Goal: Information Seeking & Learning: Learn about a topic

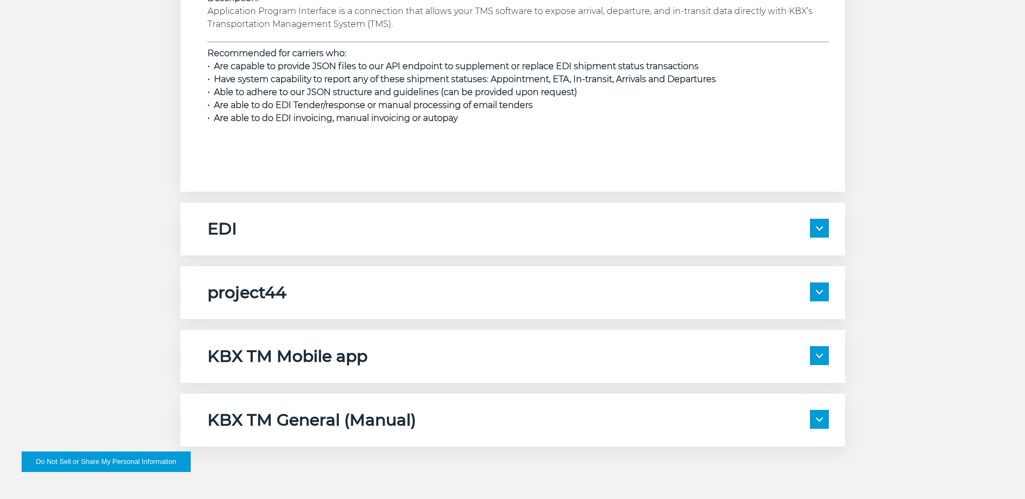
scroll to position [1675, 0]
click at [822, 236] on span at bounding box center [819, 227] width 19 height 19
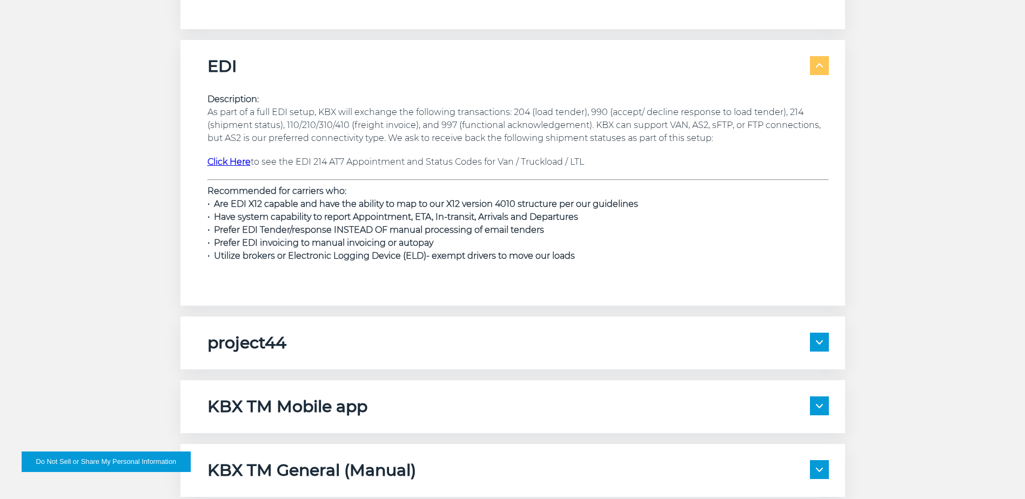
scroll to position [1891, 0]
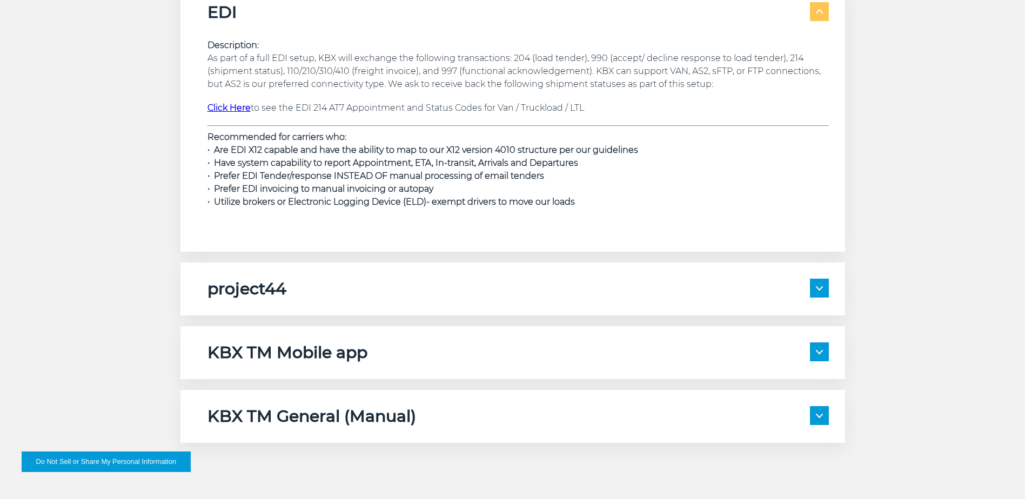
click at [818, 288] on img at bounding box center [819, 288] width 7 height 4
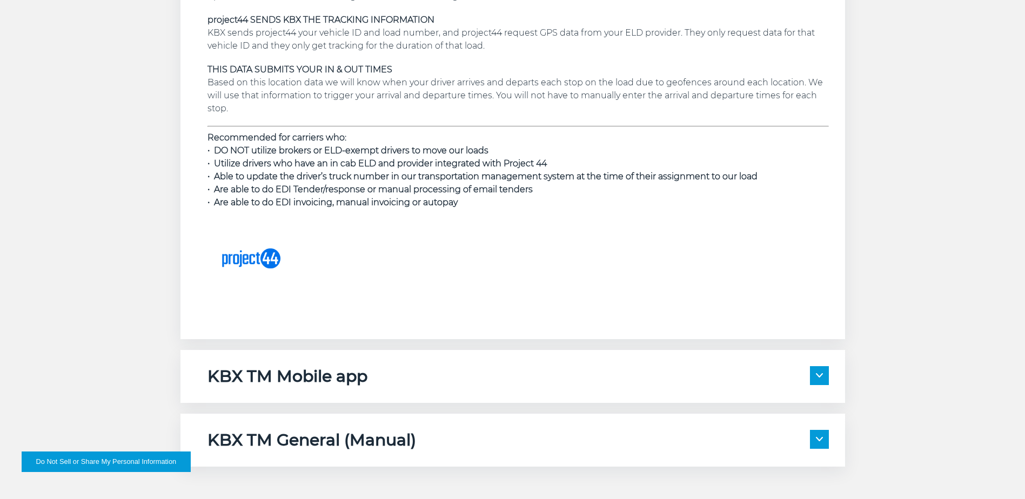
scroll to position [2486, 0]
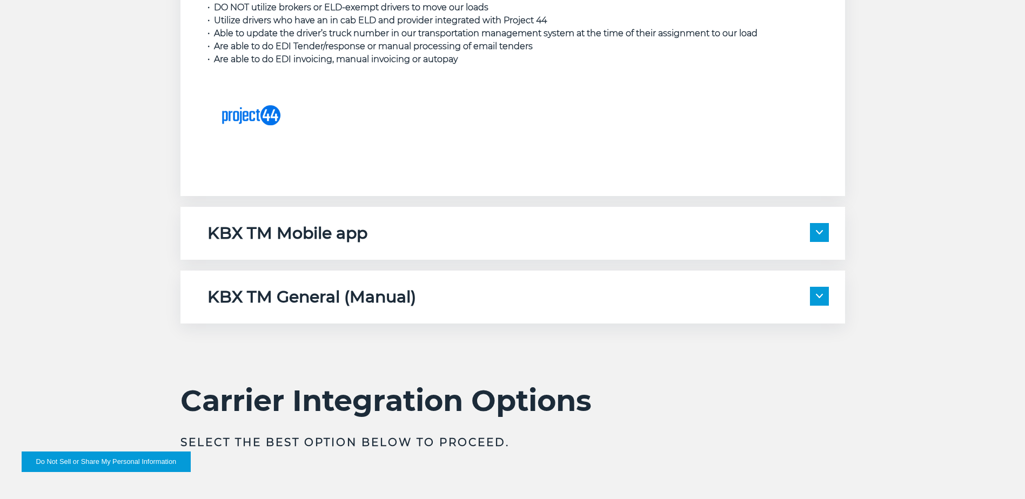
click at [835, 302] on div "KBX TM General (Manual) Description: Please note if you are registered for any …" at bounding box center [513, 297] width 665 height 53
click at [817, 295] on img at bounding box center [819, 296] width 7 height 4
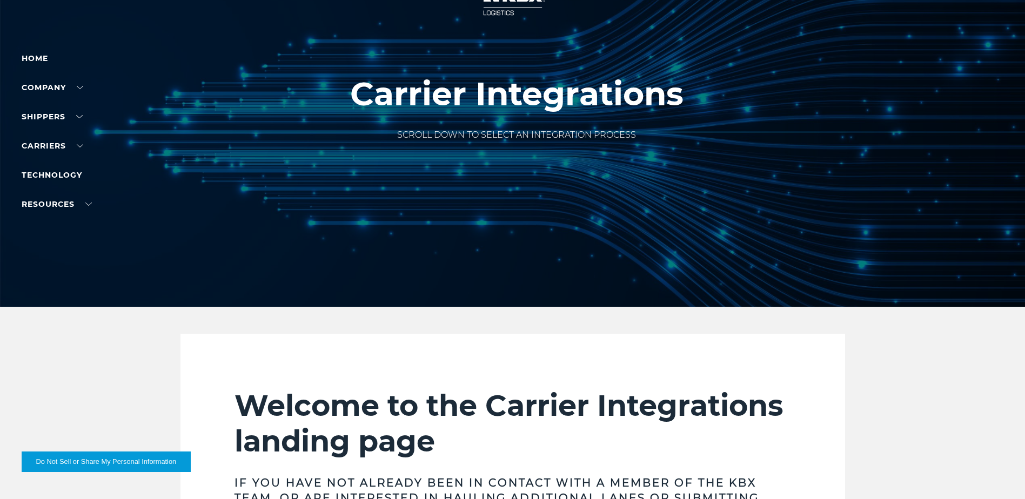
scroll to position [0, 0]
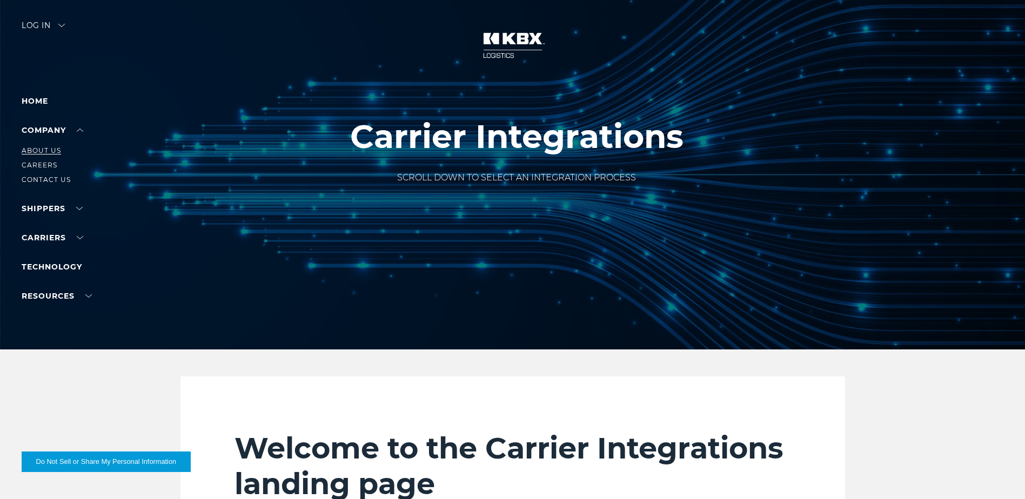
click at [51, 146] on link "About Us" at bounding box center [41, 150] width 39 height 8
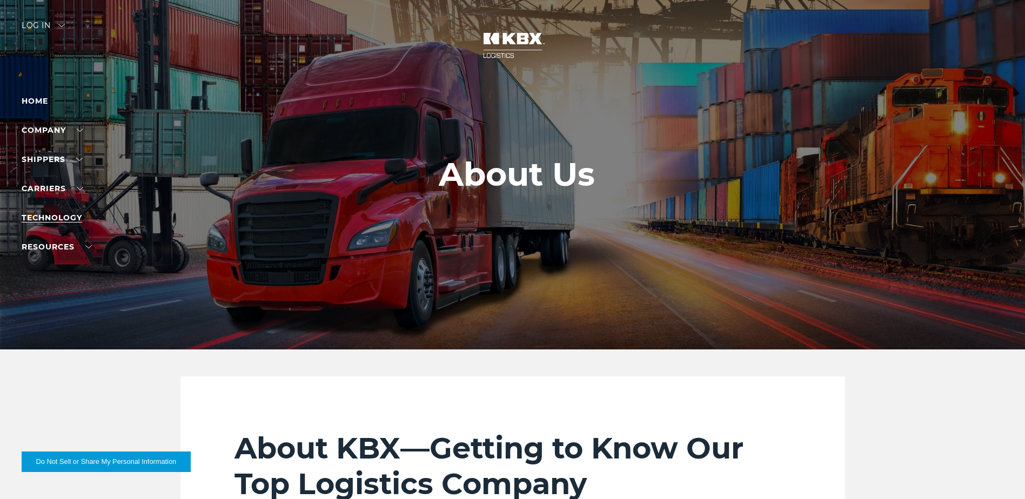
click at [69, 219] on link "Technology" at bounding box center [52, 218] width 61 height 10
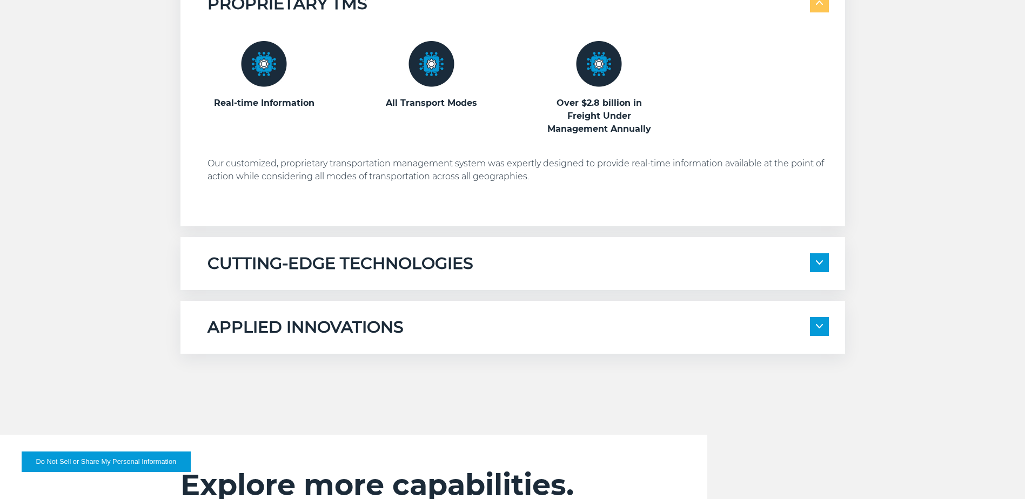
scroll to position [649, 0]
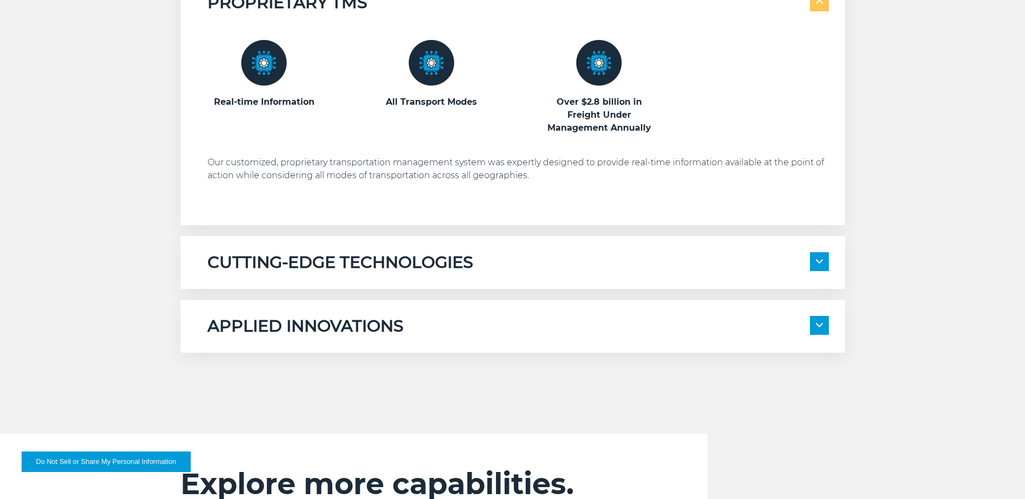
click at [821, 265] on span at bounding box center [819, 261] width 19 height 19
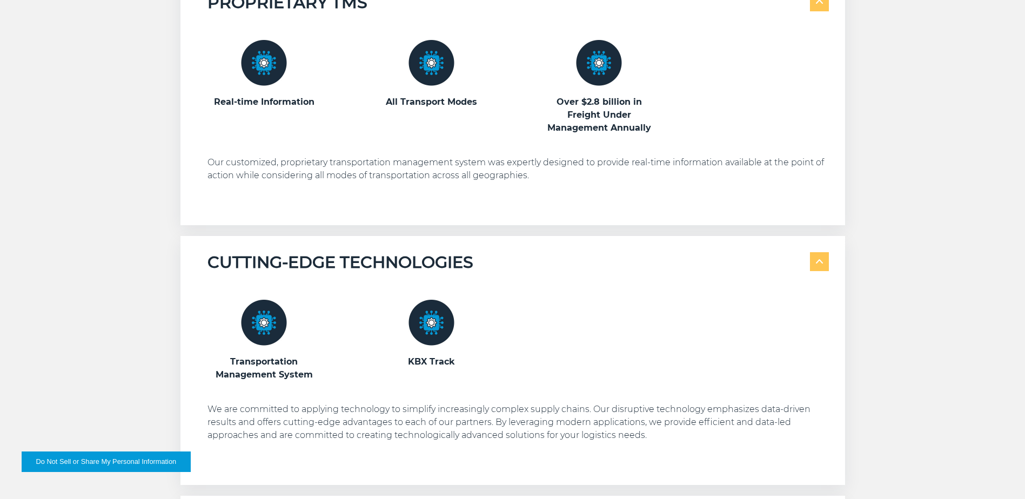
click at [814, 269] on span at bounding box center [819, 261] width 19 height 19
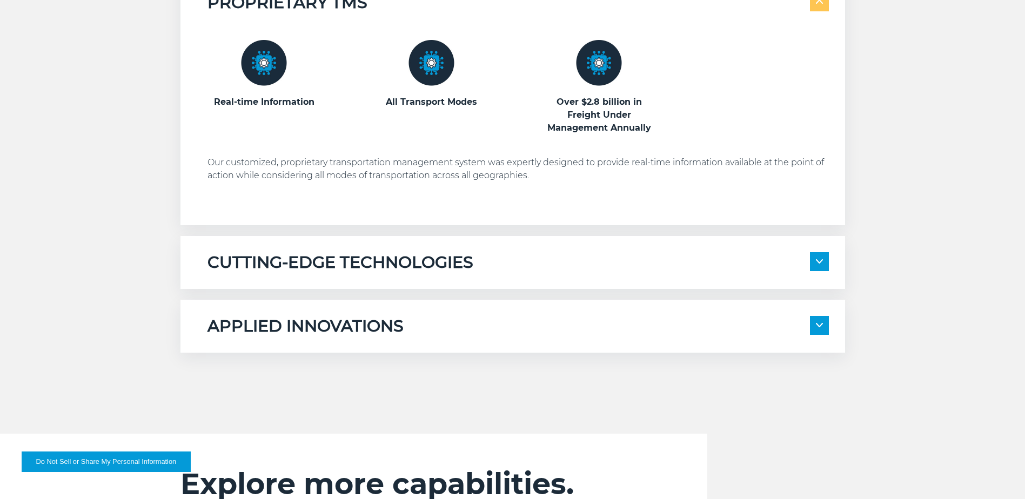
click at [825, 330] on span at bounding box center [819, 325] width 19 height 19
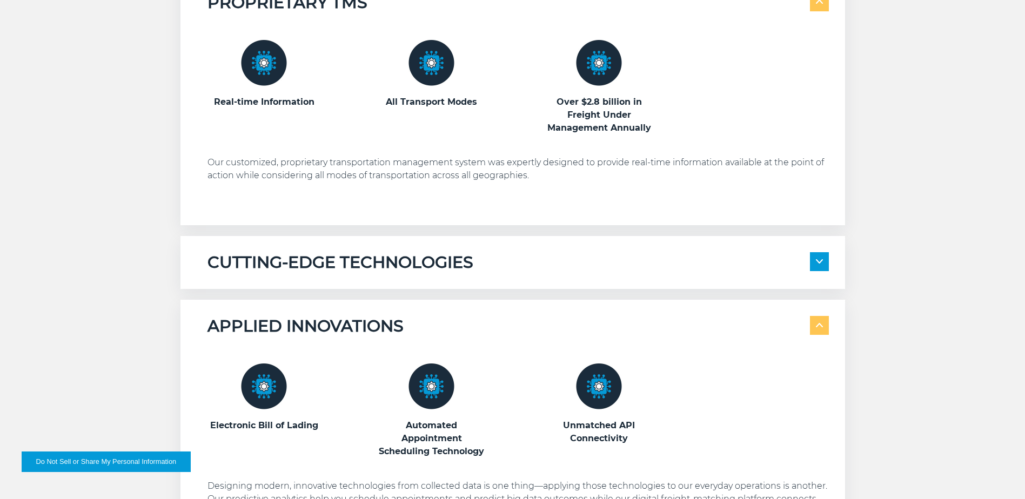
click at [824, 331] on span at bounding box center [819, 325] width 19 height 19
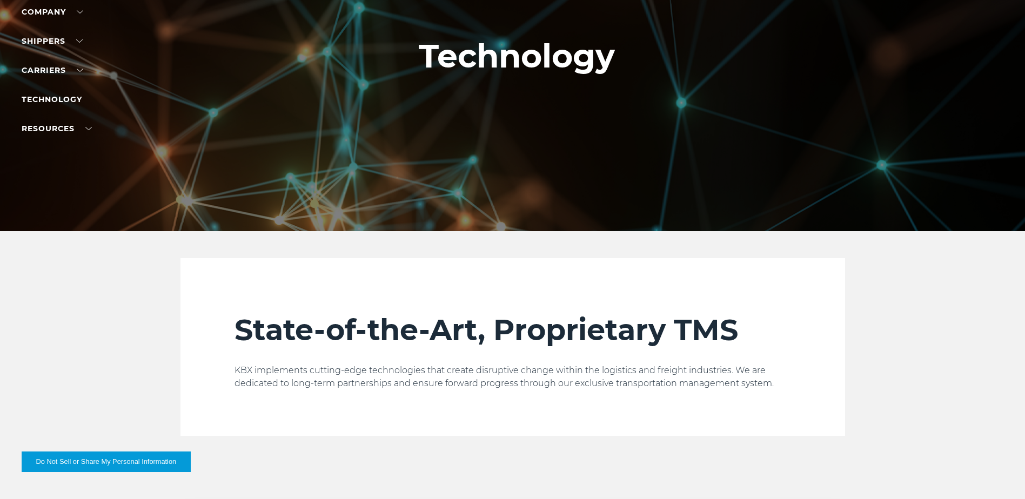
scroll to position [0, 0]
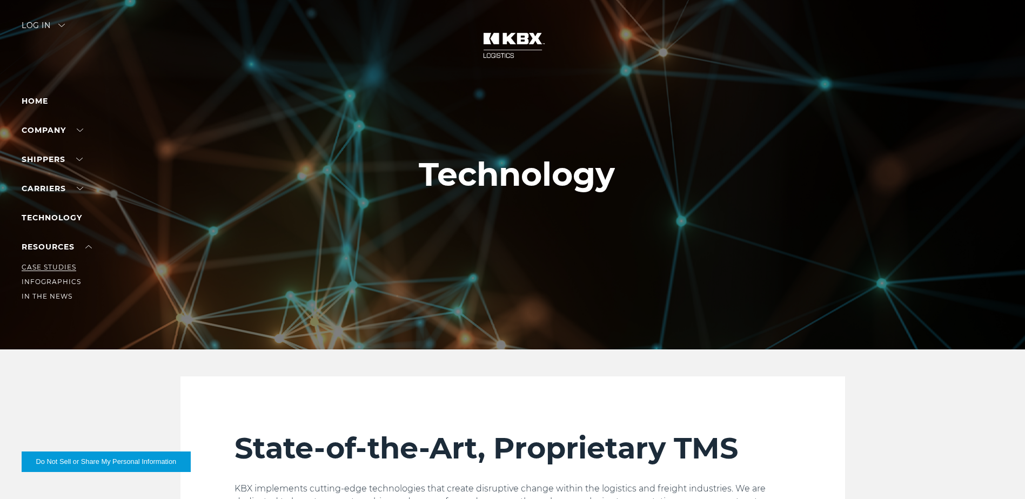
click at [58, 269] on link "Case Studies" at bounding box center [49, 267] width 55 height 8
click at [61, 282] on link "Infographics" at bounding box center [51, 282] width 59 height 8
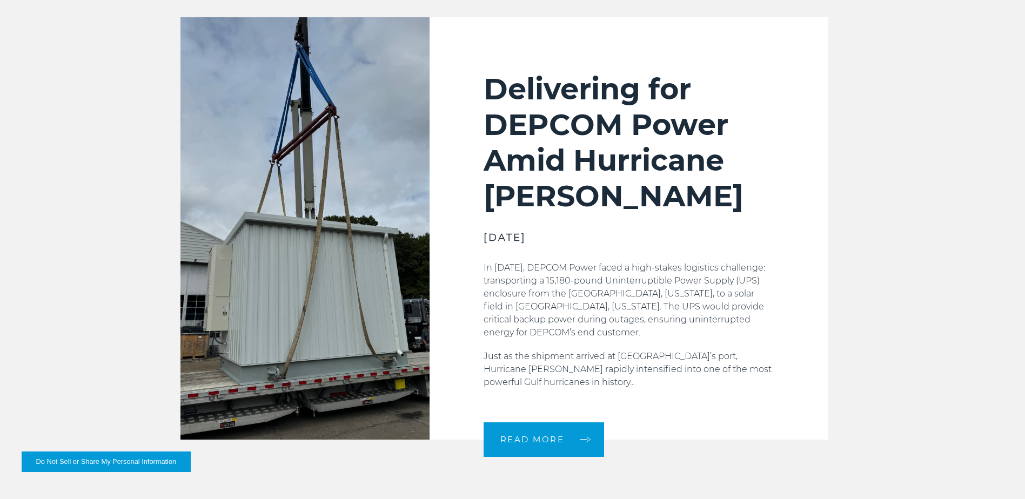
scroll to position [378, 0]
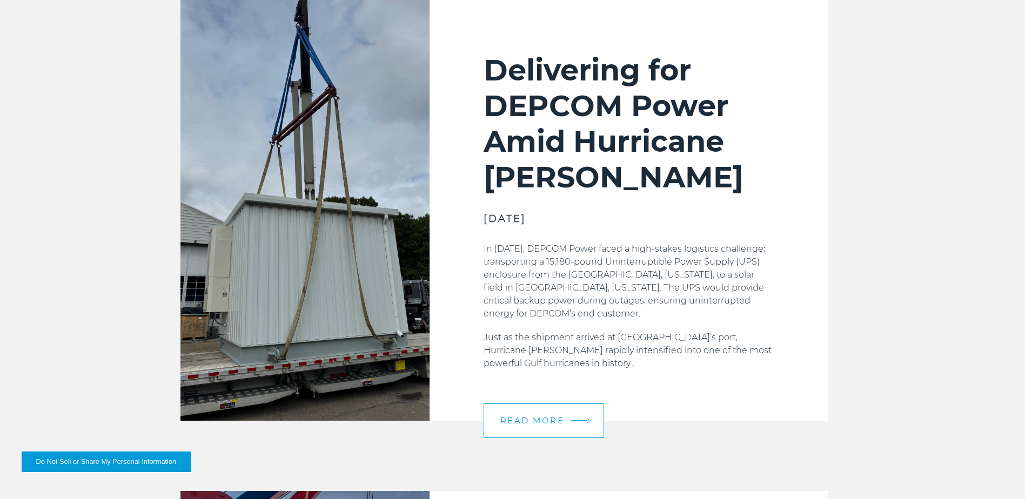
click at [562, 417] on span "READ MORE" at bounding box center [532, 421] width 64 height 8
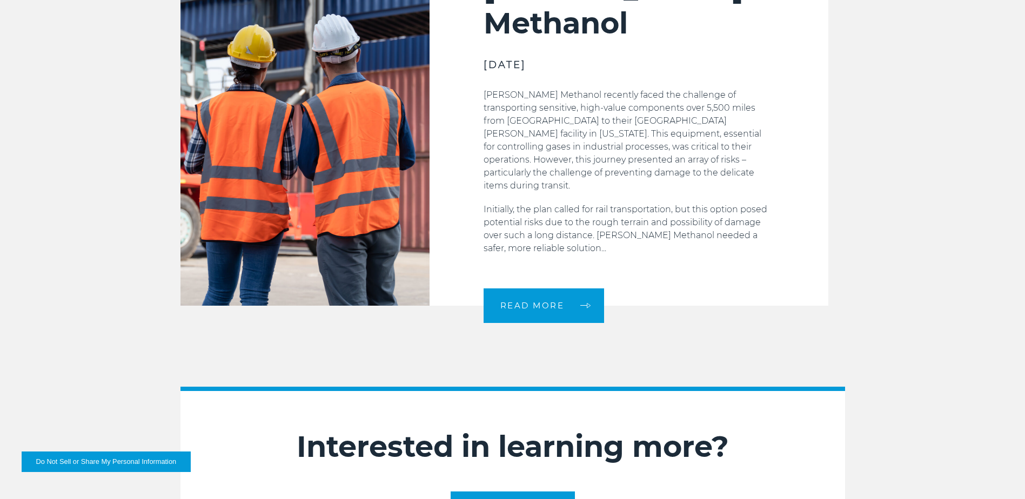
scroll to position [1405, 0]
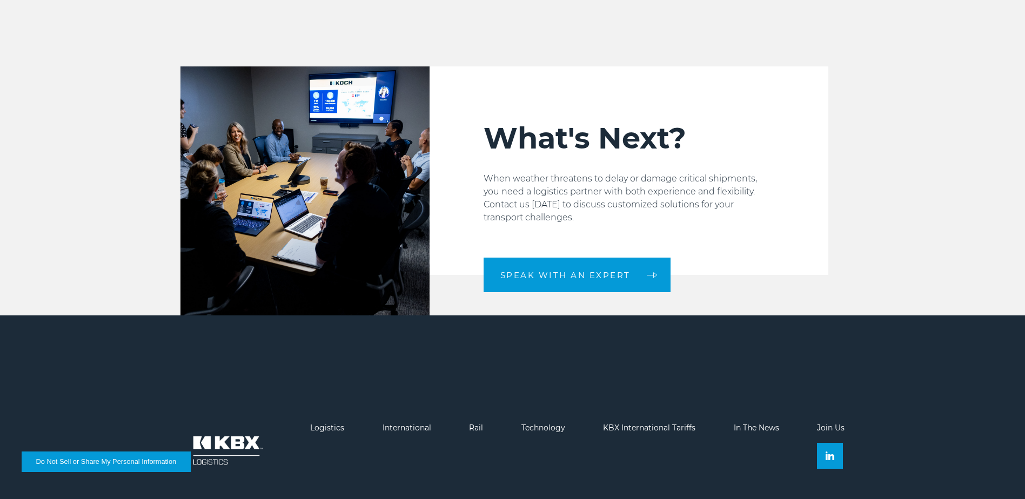
scroll to position [1347, 0]
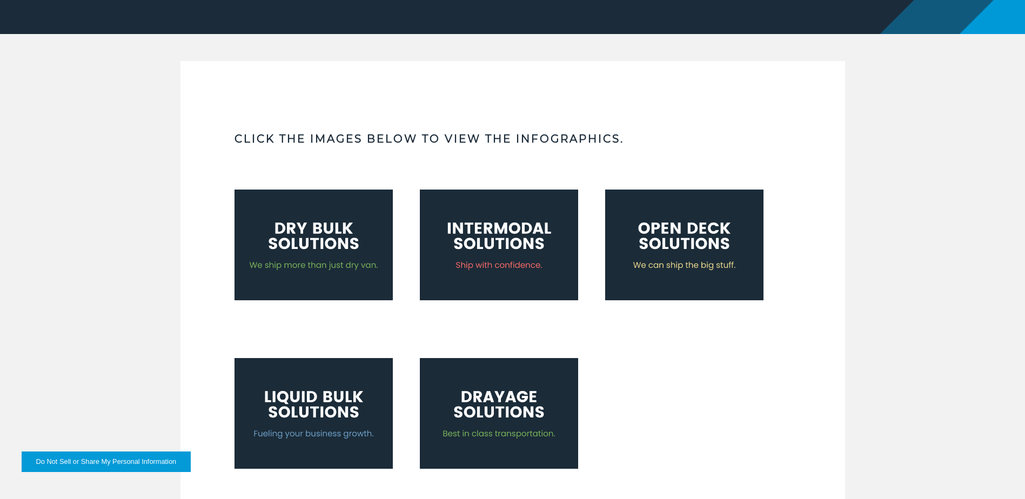
scroll to position [324, 0]
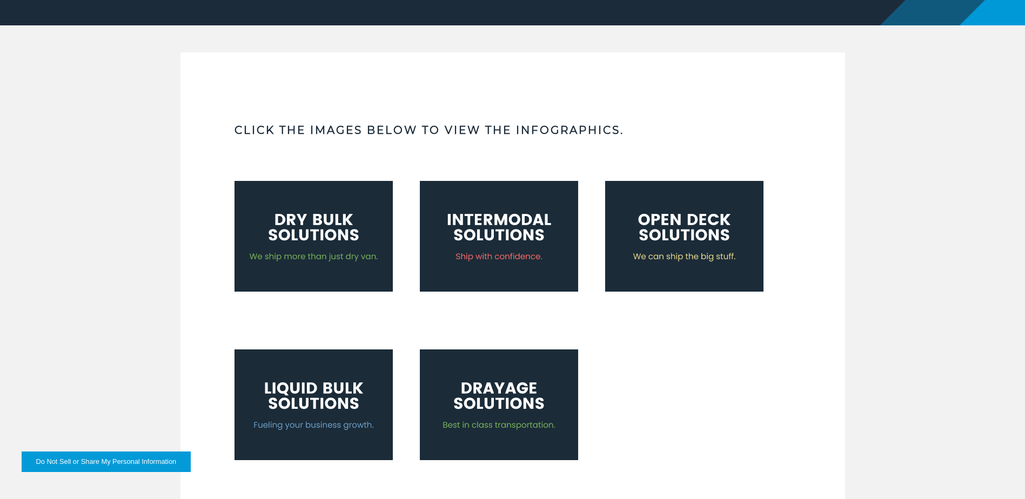
click at [277, 243] on img at bounding box center [314, 236] width 158 height 111
click at [513, 240] on img at bounding box center [499, 236] width 158 height 111
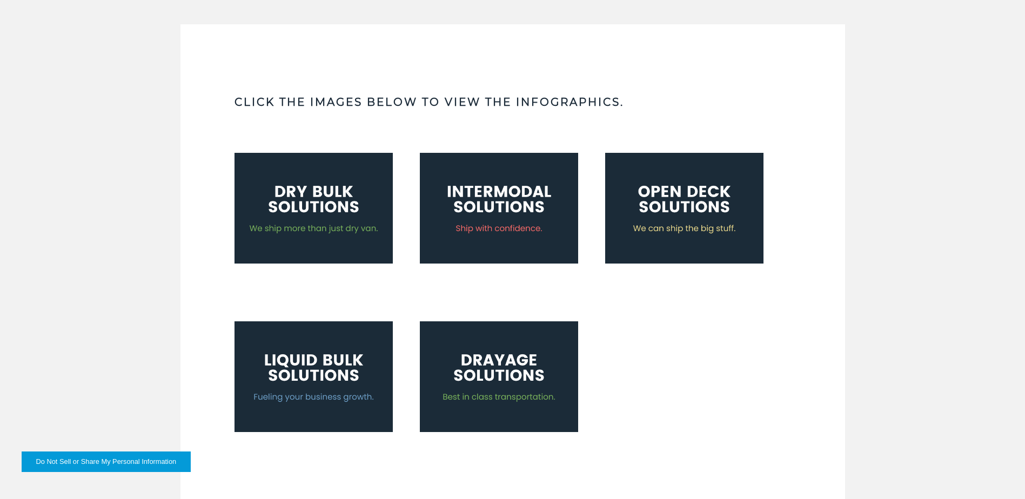
scroll to position [378, 0]
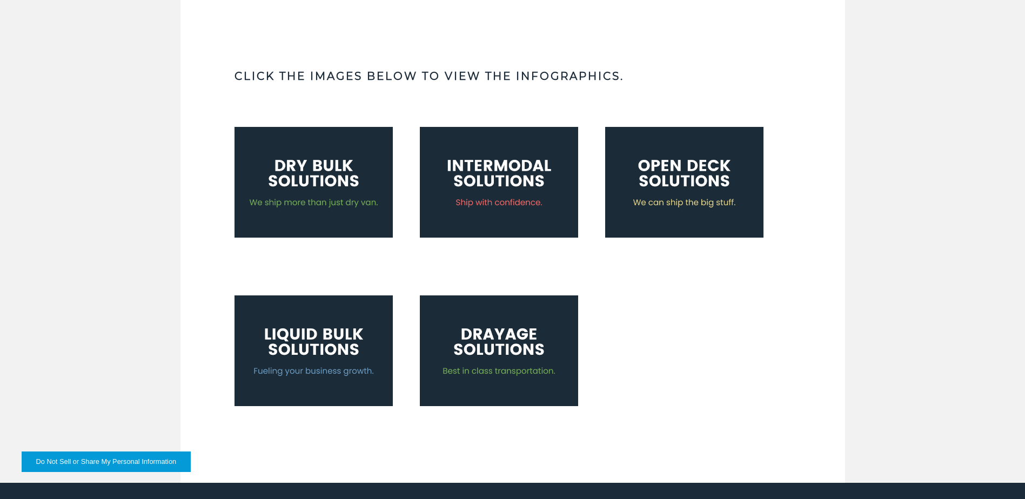
click at [691, 170] on img at bounding box center [684, 182] width 158 height 111
click at [515, 342] on img at bounding box center [499, 351] width 158 height 111
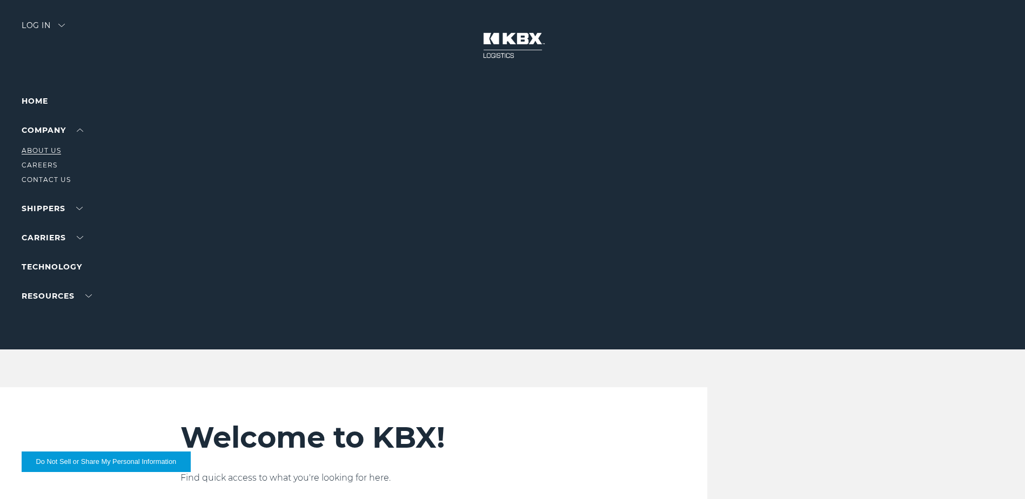
click at [45, 151] on link "About Us" at bounding box center [41, 150] width 39 height 8
click at [68, 297] on link "In The News" at bounding box center [47, 296] width 51 height 8
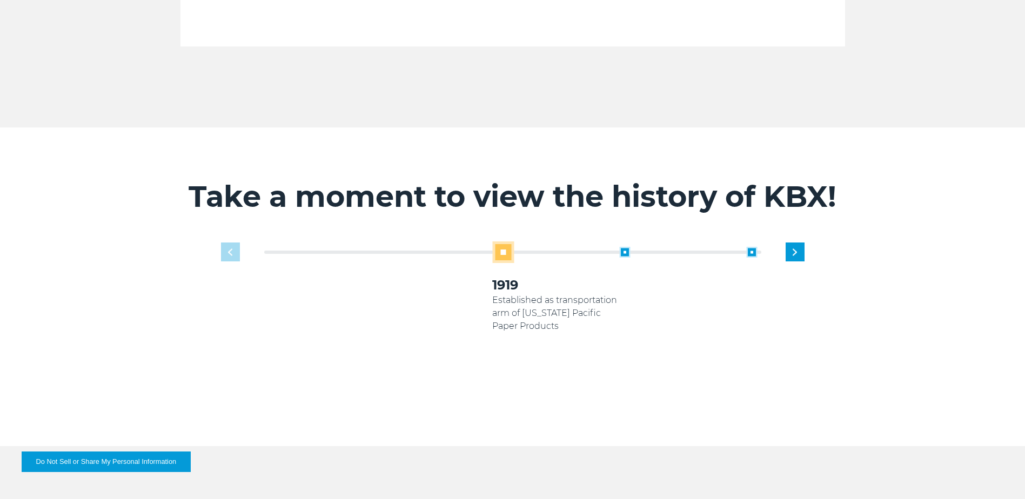
scroll to position [540, 0]
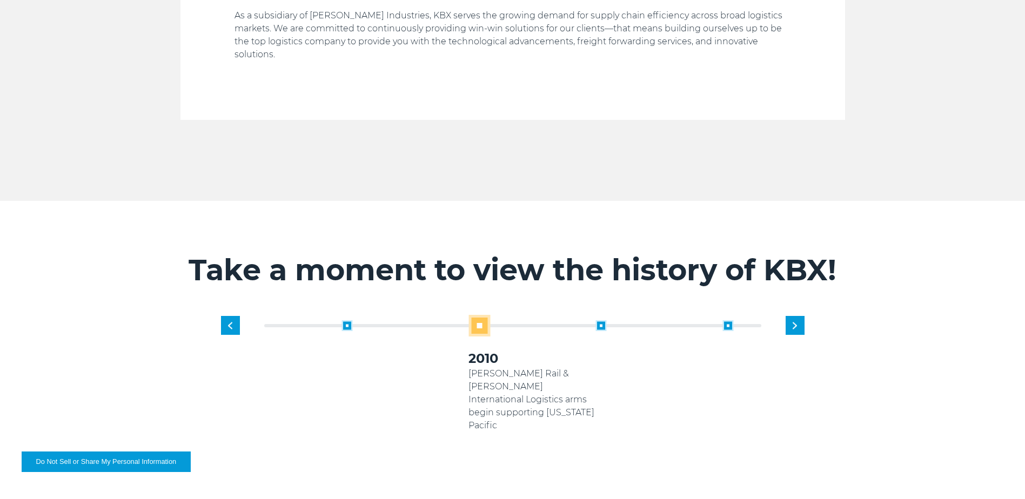
drag, startPoint x: 593, startPoint y: 312, endPoint x: 105, endPoint y: 291, distance: 488.5
click at [111, 291] on div "Take a moment to view the history of KBX! 1919 Established as transportation ar…" at bounding box center [512, 360] width 1025 height 319
drag, startPoint x: 538, startPoint y: 316, endPoint x: 369, endPoint y: 312, distance: 169.2
click at [369, 320] on div "2020 KBX rebrands into 4 entities: Logistics, Rail, International & Technology …" at bounding box center [407, 395] width 127 height 151
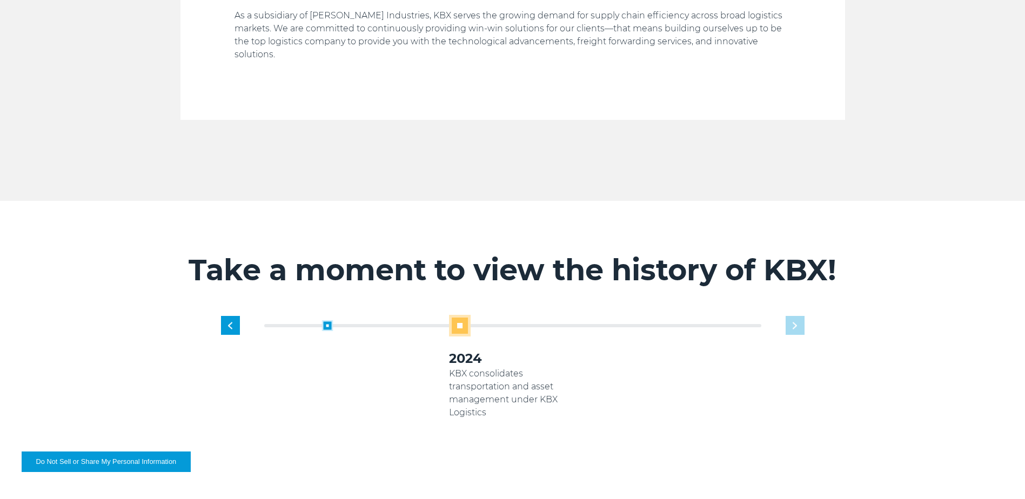
drag, startPoint x: 474, startPoint y: 317, endPoint x: 362, endPoint y: 318, distance: 113.0
click at [362, 320] on div "2020 KBX rebrands into 4 entities: Logistics, Rail, International & Technology …" at bounding box center [385, 395] width 127 height 151
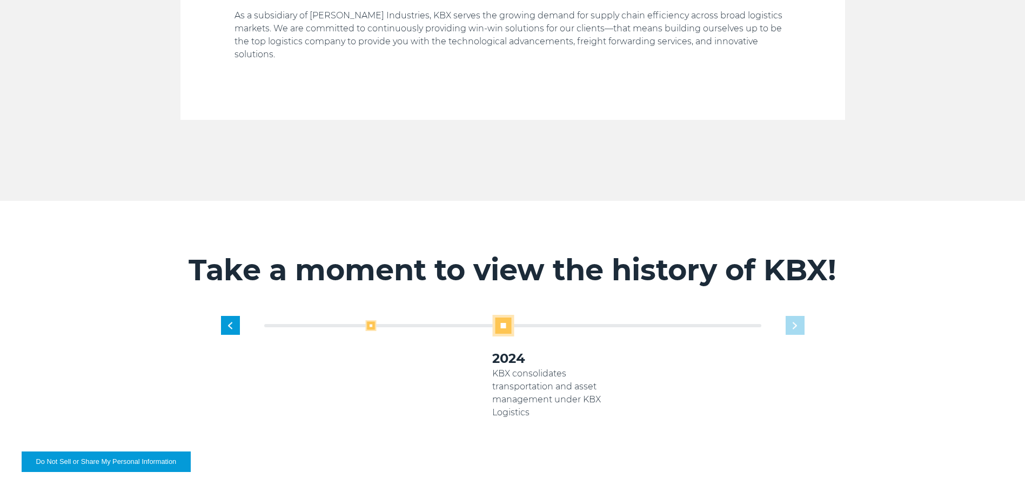
click at [372, 320] on span at bounding box center [370, 325] width 11 height 11
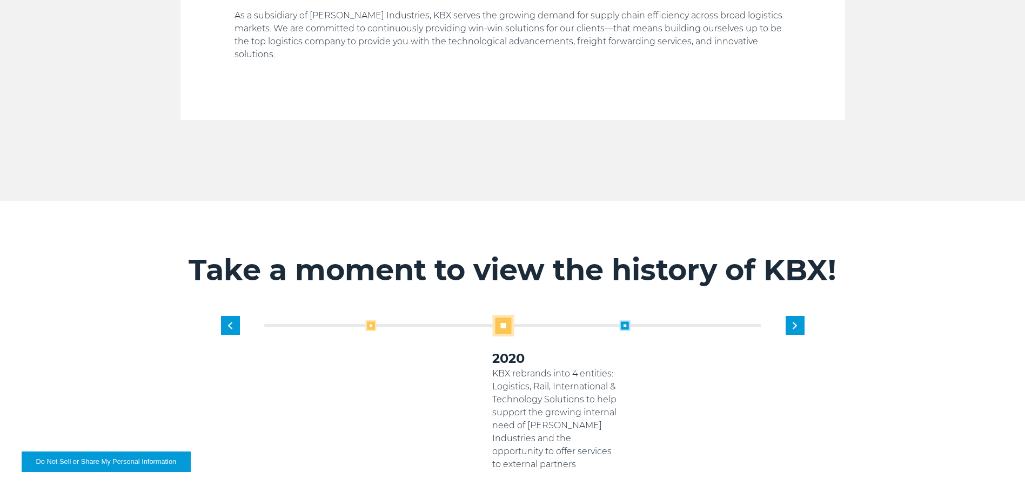
click at [366, 320] on span at bounding box center [370, 325] width 11 height 11
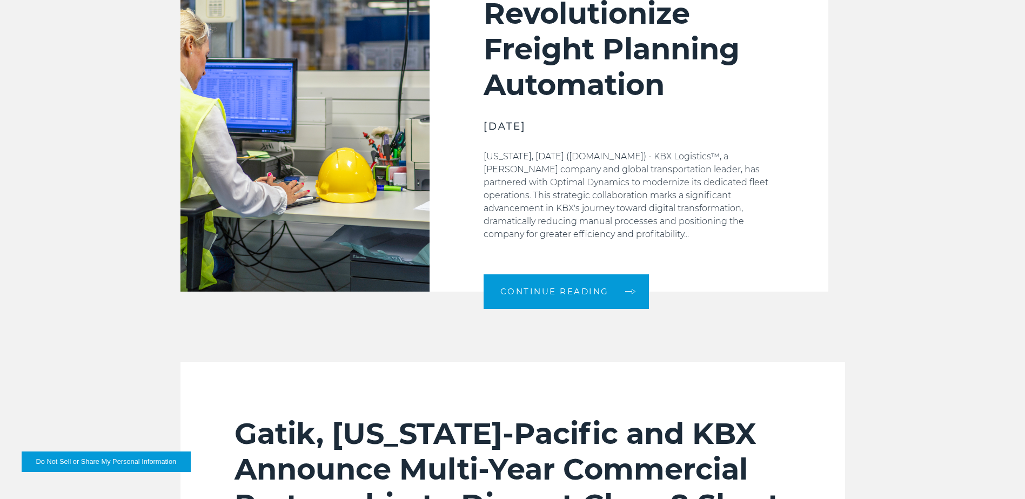
scroll to position [594, 0]
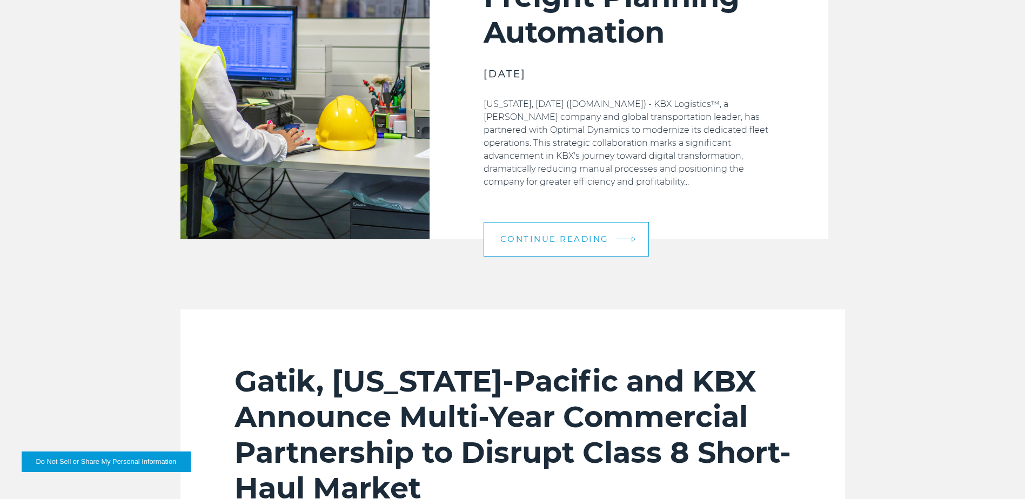
click at [585, 254] on link "Continue Reading" at bounding box center [566, 239] width 165 height 35
